Goal: Register for event/course

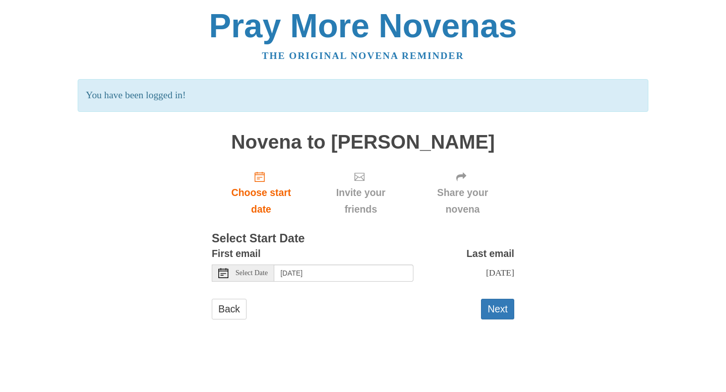
click at [258, 270] on span "Select Date" at bounding box center [251, 273] width 32 height 7
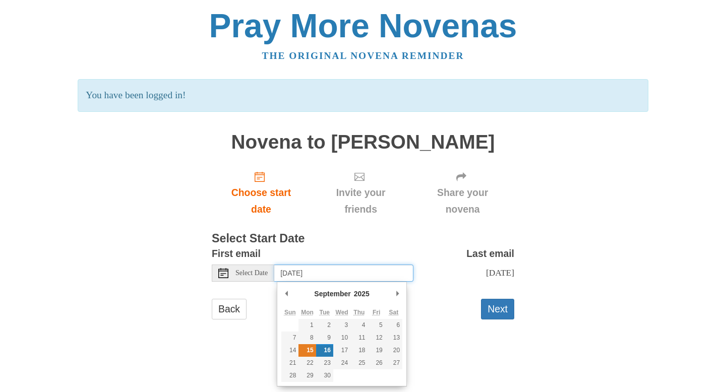
type input "Monday, September 15th"
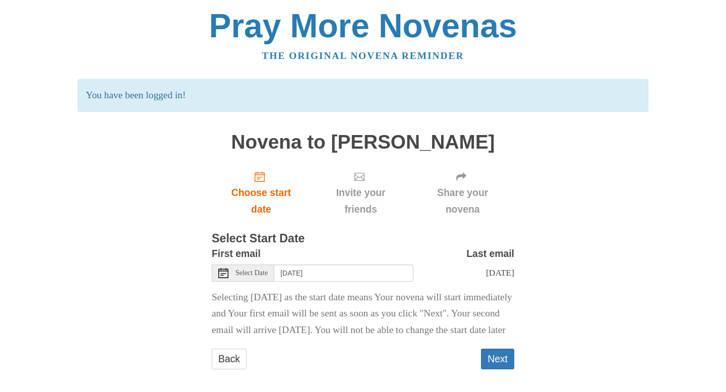
click at [251, 275] on span "Select Date" at bounding box center [251, 273] width 32 height 7
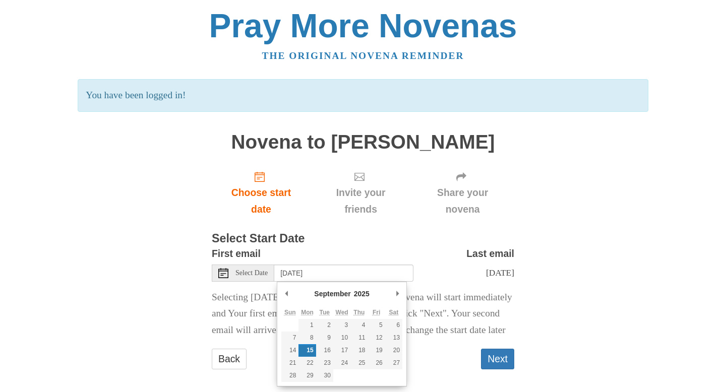
click at [420, 334] on p "Selecting today as the start date means Your novena will start immediately and …" at bounding box center [363, 314] width 302 height 50
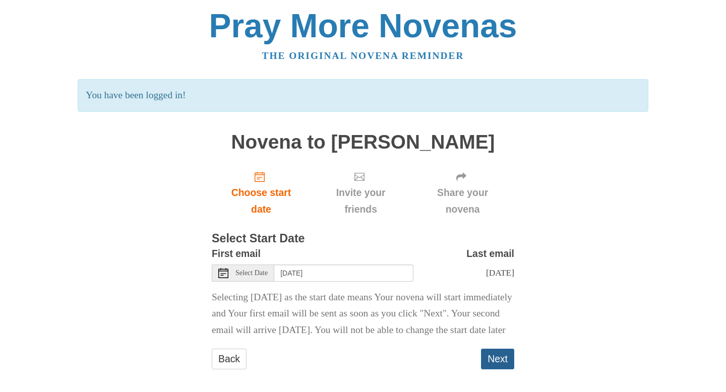
click at [495, 370] on button "Next" at bounding box center [497, 359] width 33 height 21
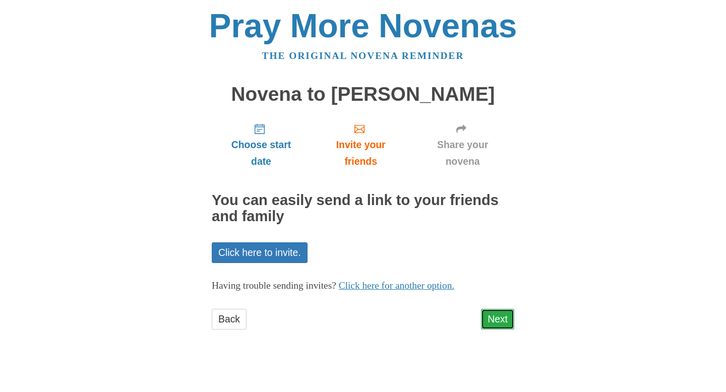
click at [504, 313] on link "Next" at bounding box center [497, 319] width 33 height 21
